Goal: Transaction & Acquisition: Book appointment/travel/reservation

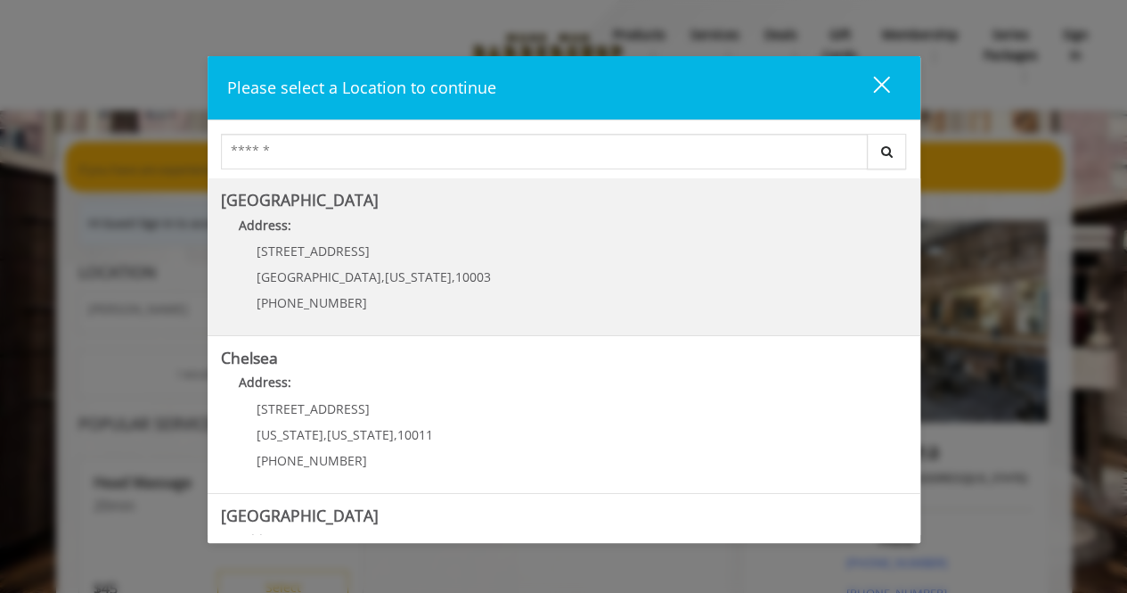
click at [495, 238] on Village "Address:" at bounding box center [564, 230] width 686 height 29
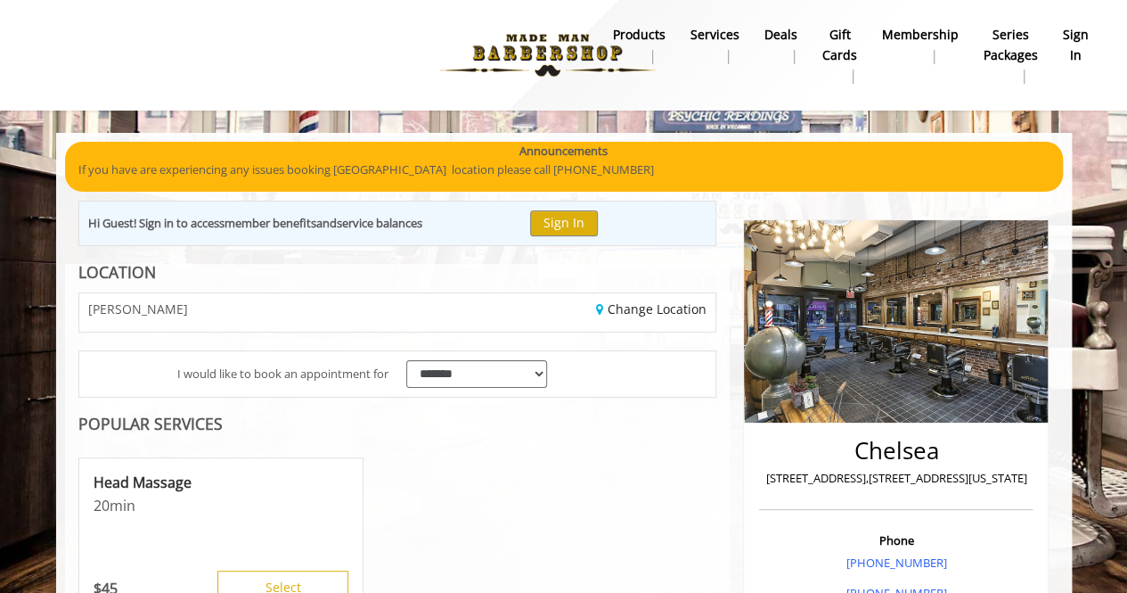
scroll to position [77, 0]
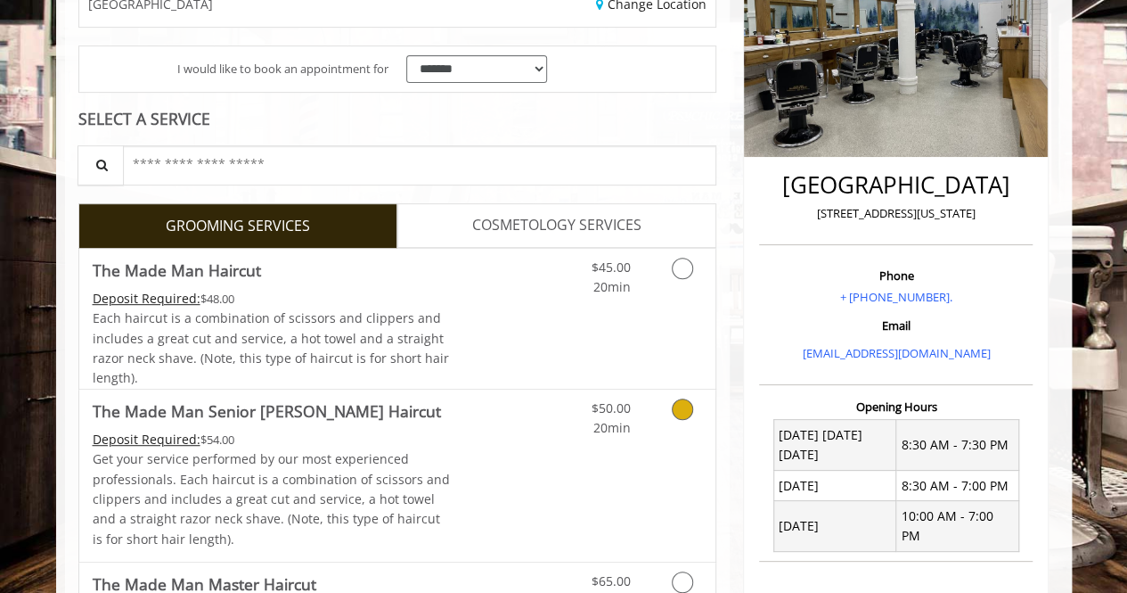
scroll to position [535, 0]
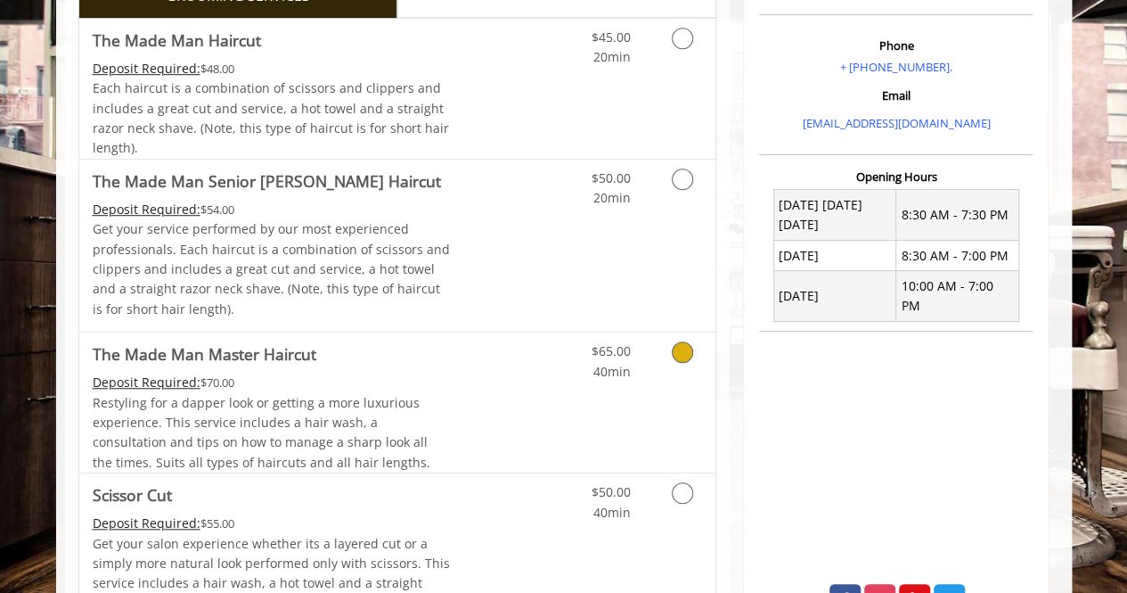
click at [691, 344] on icon "Grooming services" at bounding box center [682, 351] width 21 height 21
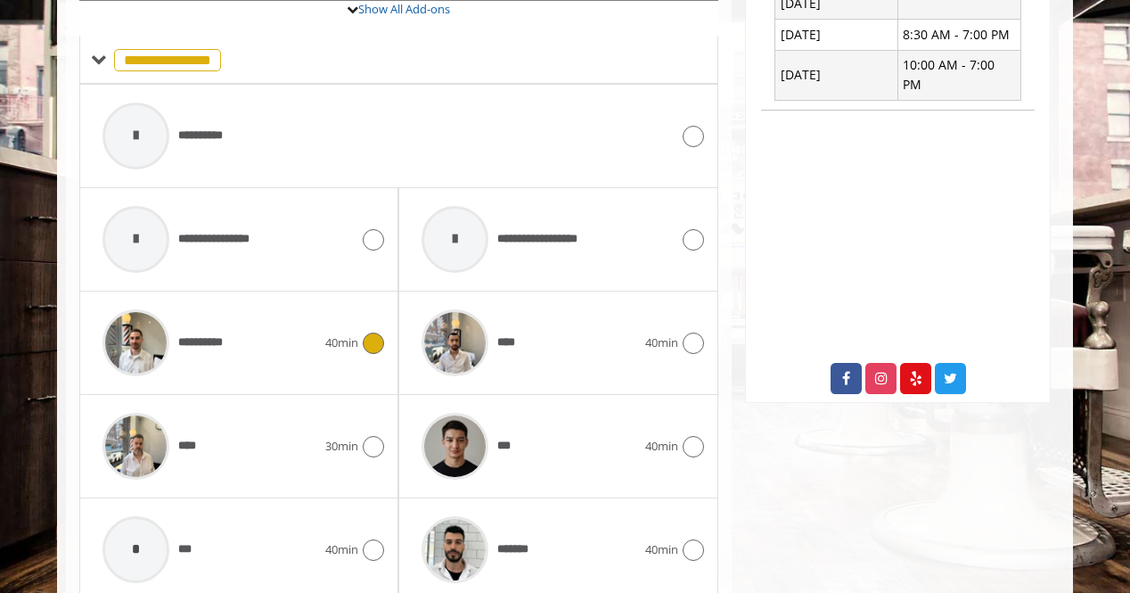
scroll to position [855, 0]
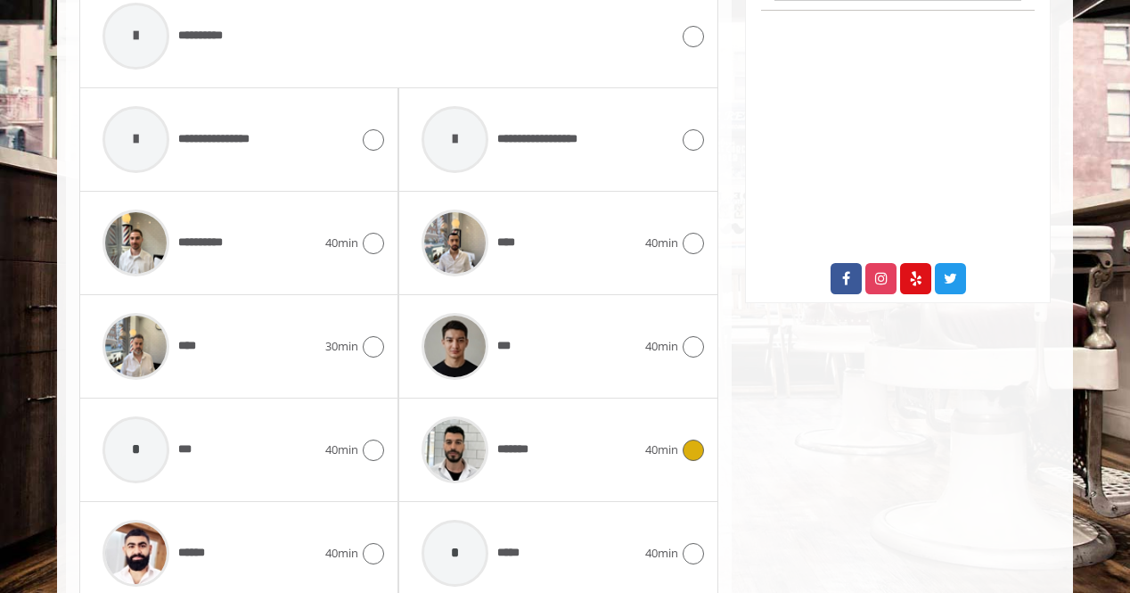
click at [681, 446] on div at bounding box center [691, 449] width 26 height 21
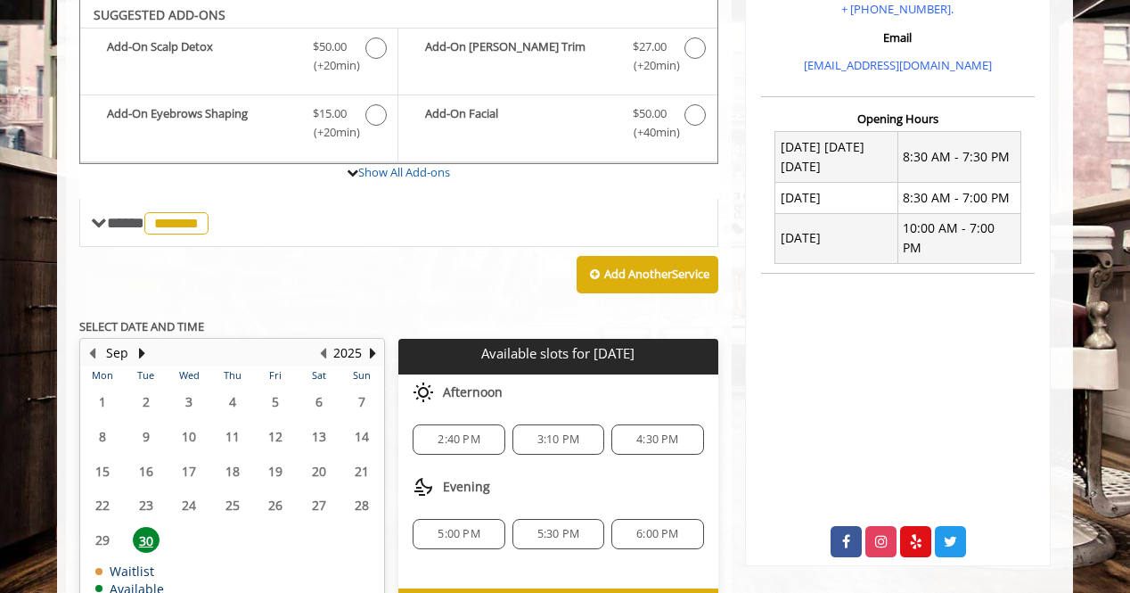
scroll to position [588, 0]
